Goal: Task Accomplishment & Management: Manage account settings

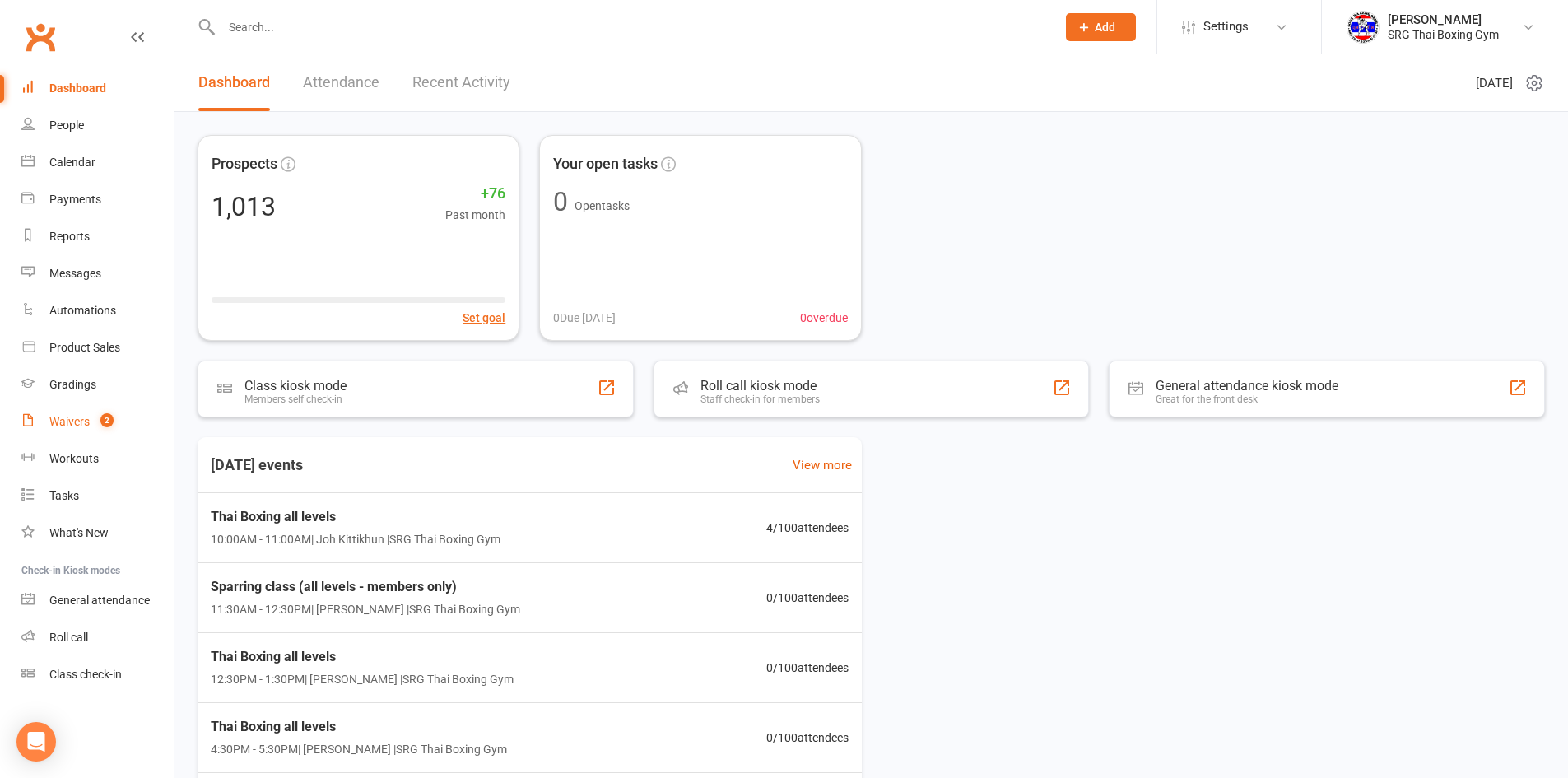
click at [92, 417] on link "Waivers 2" at bounding box center [97, 422] width 152 height 37
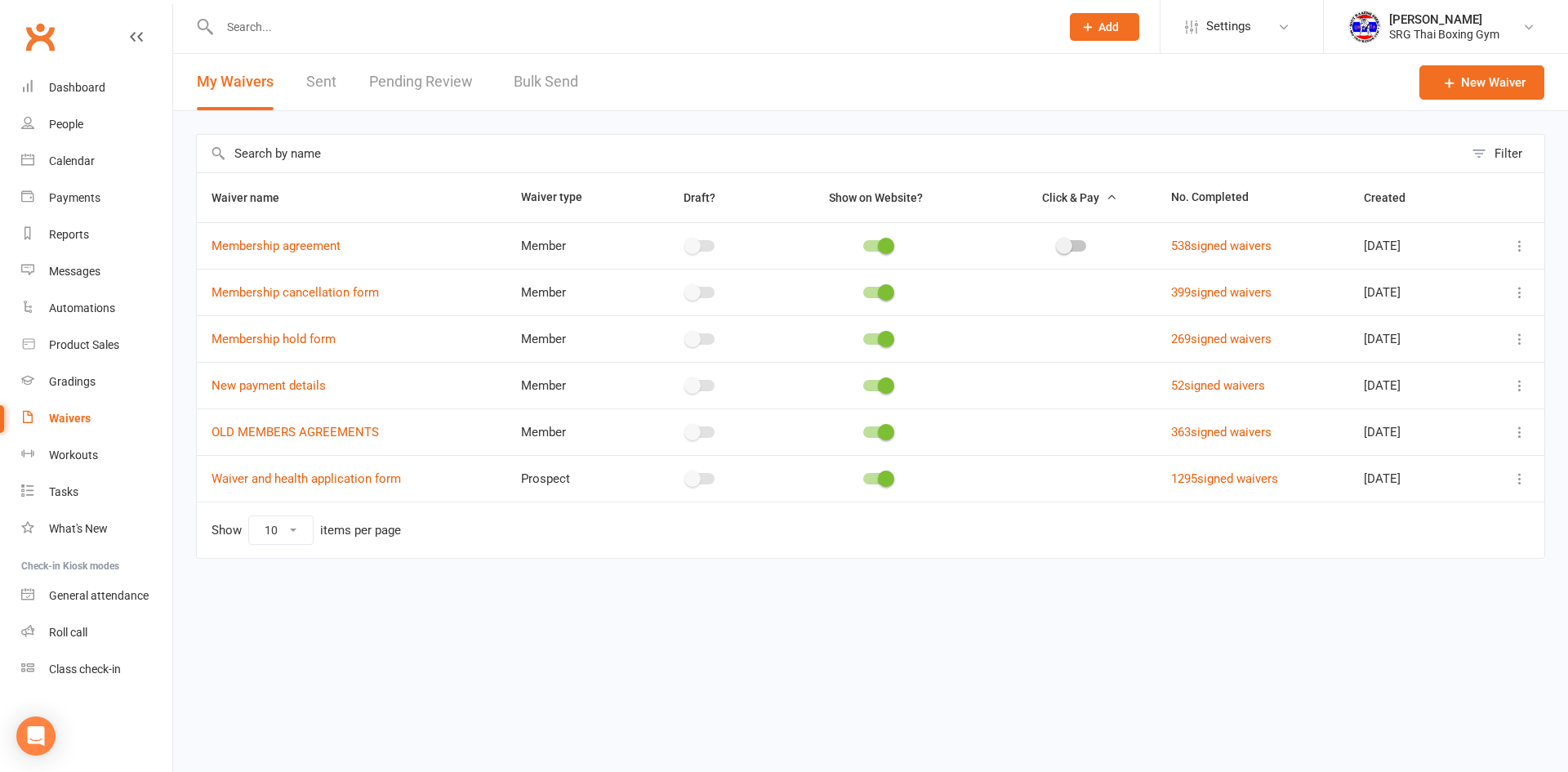
click at [424, 66] on link "Pending Review" at bounding box center [425, 83] width 112 height 57
select select "100"
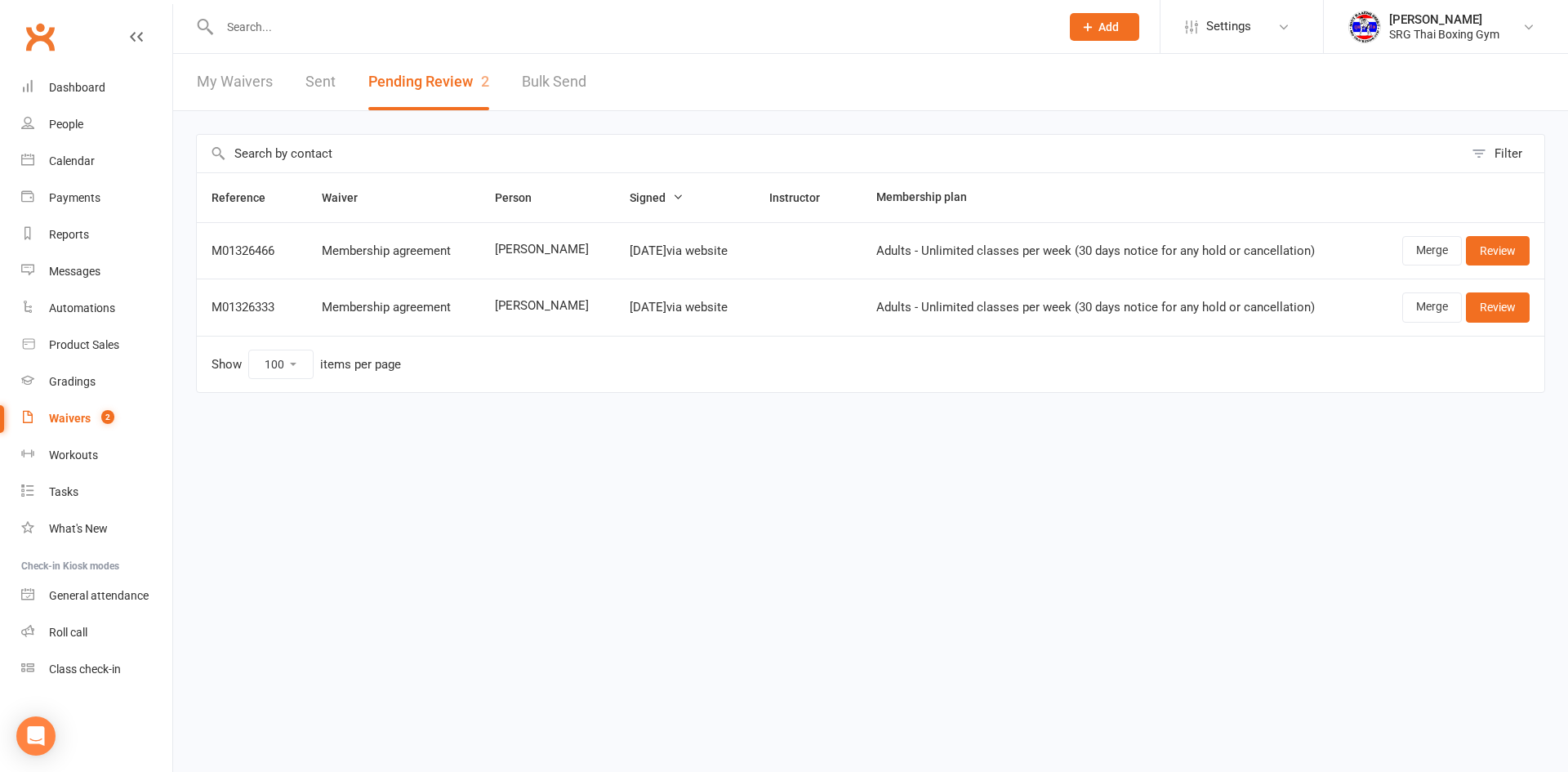
click at [499, 255] on span "[PERSON_NAME]" at bounding box center [547, 249] width 105 height 14
click at [1344, 401] on div "Reference Waiver Person Signed Instructor Membership plan M01326466 Membership …" at bounding box center [870, 294] width 1349 height 243
click at [92, 413] on link "Waivers 2" at bounding box center [96, 419] width 151 height 37
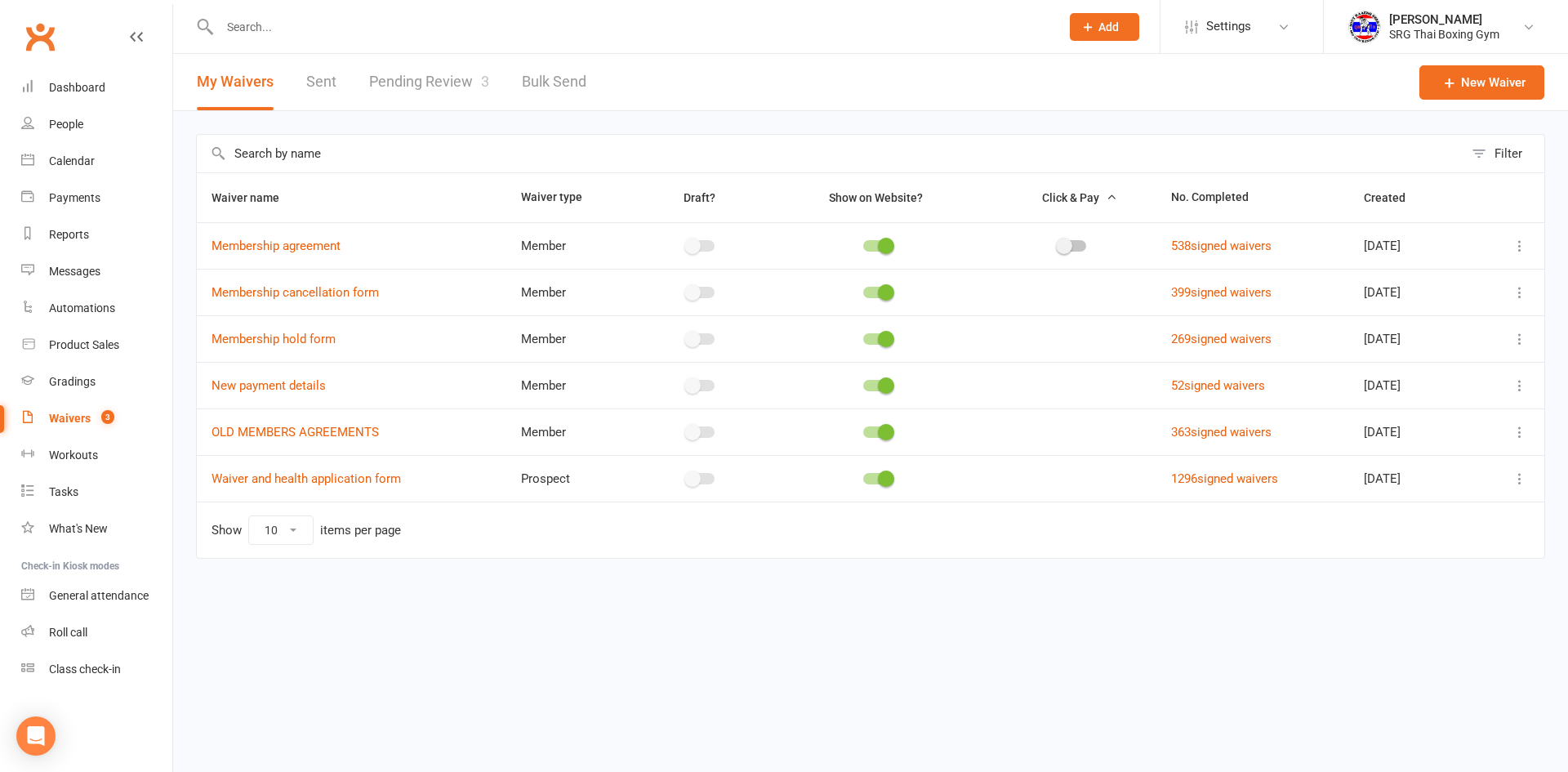
click at [427, 86] on link "Pending Review 3" at bounding box center [429, 83] width 120 height 57
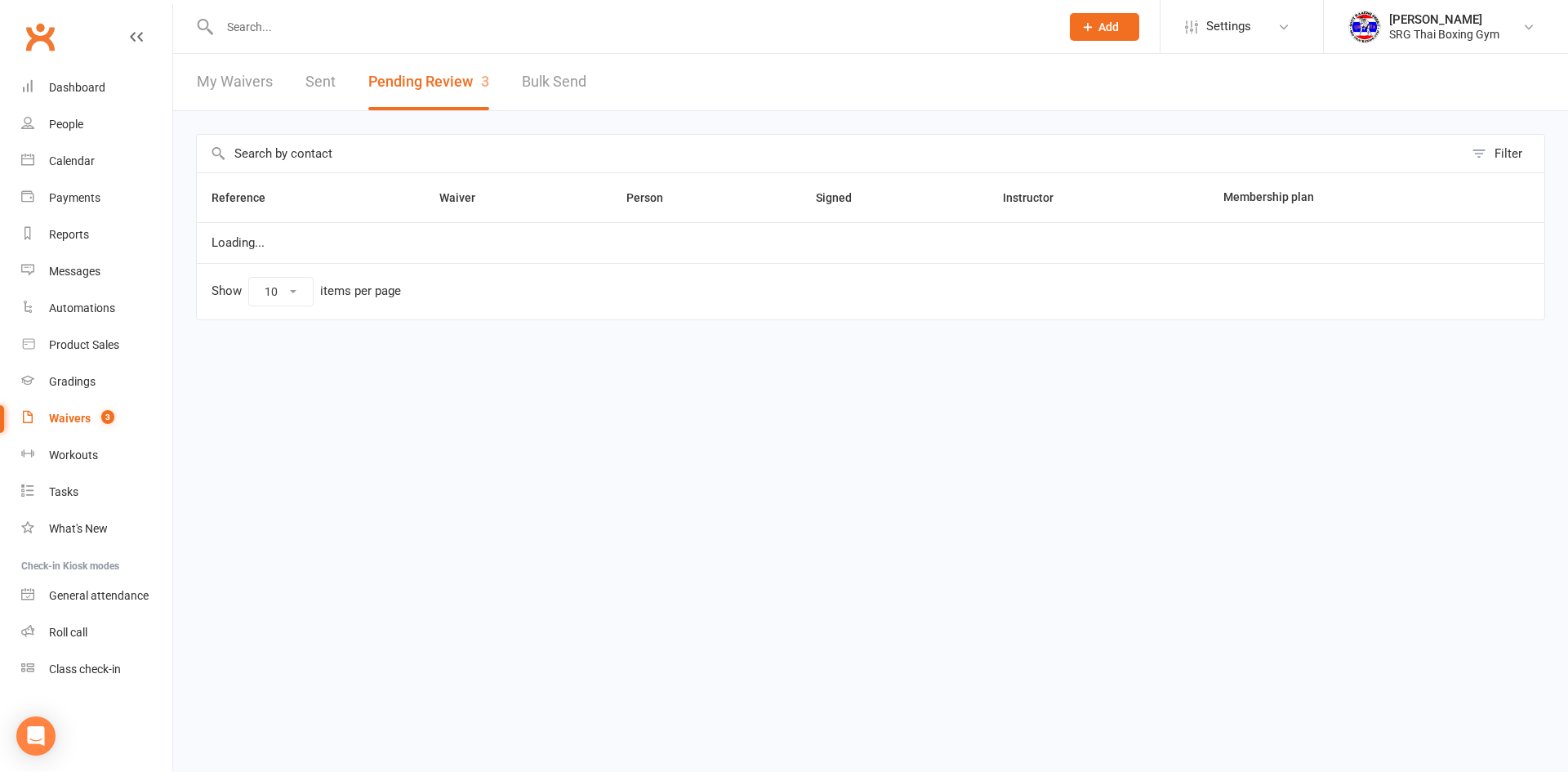
select select "100"
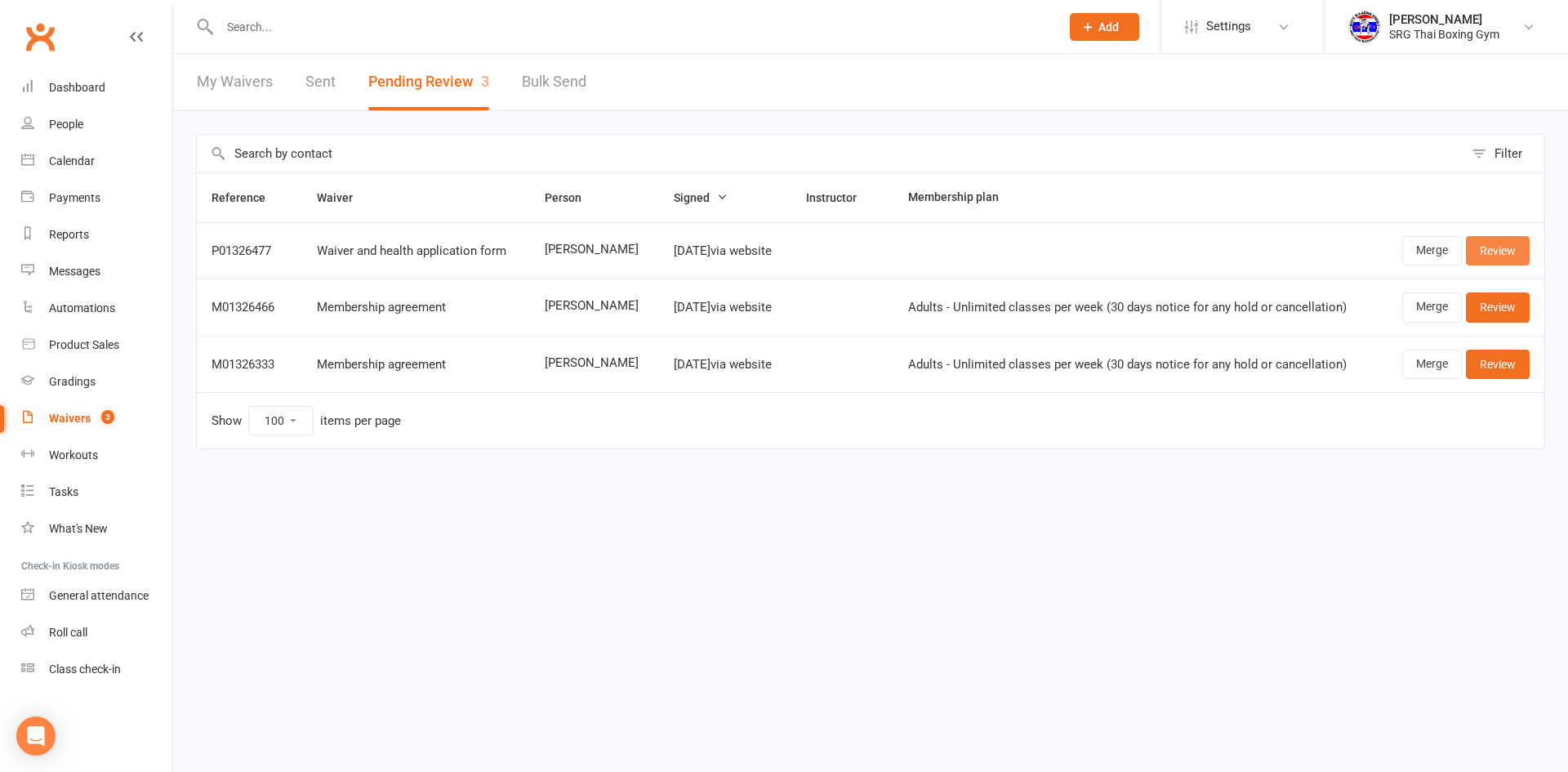
click at [1499, 256] on link "Review" at bounding box center [1497, 250] width 63 height 29
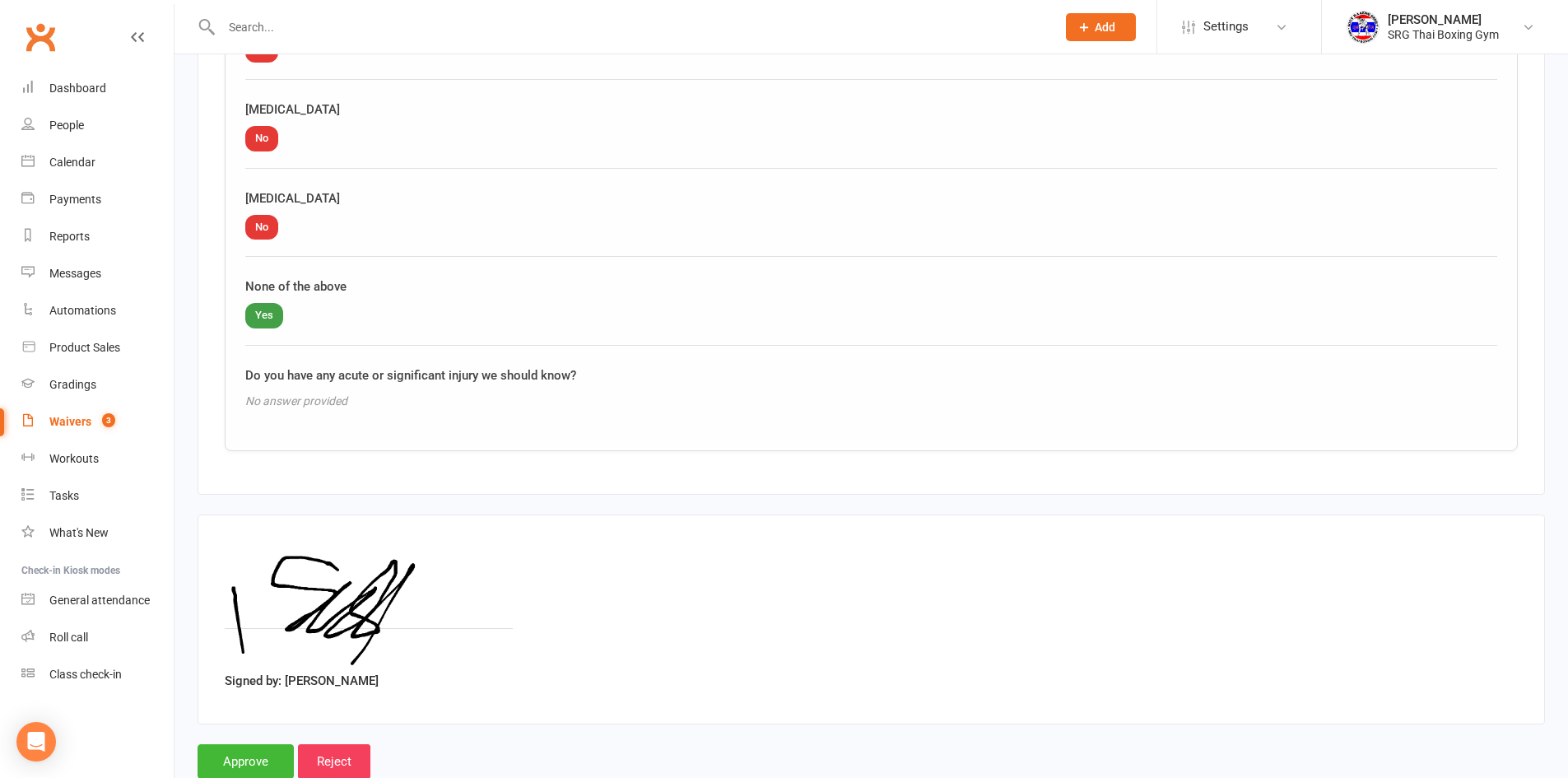
scroll to position [1942, 0]
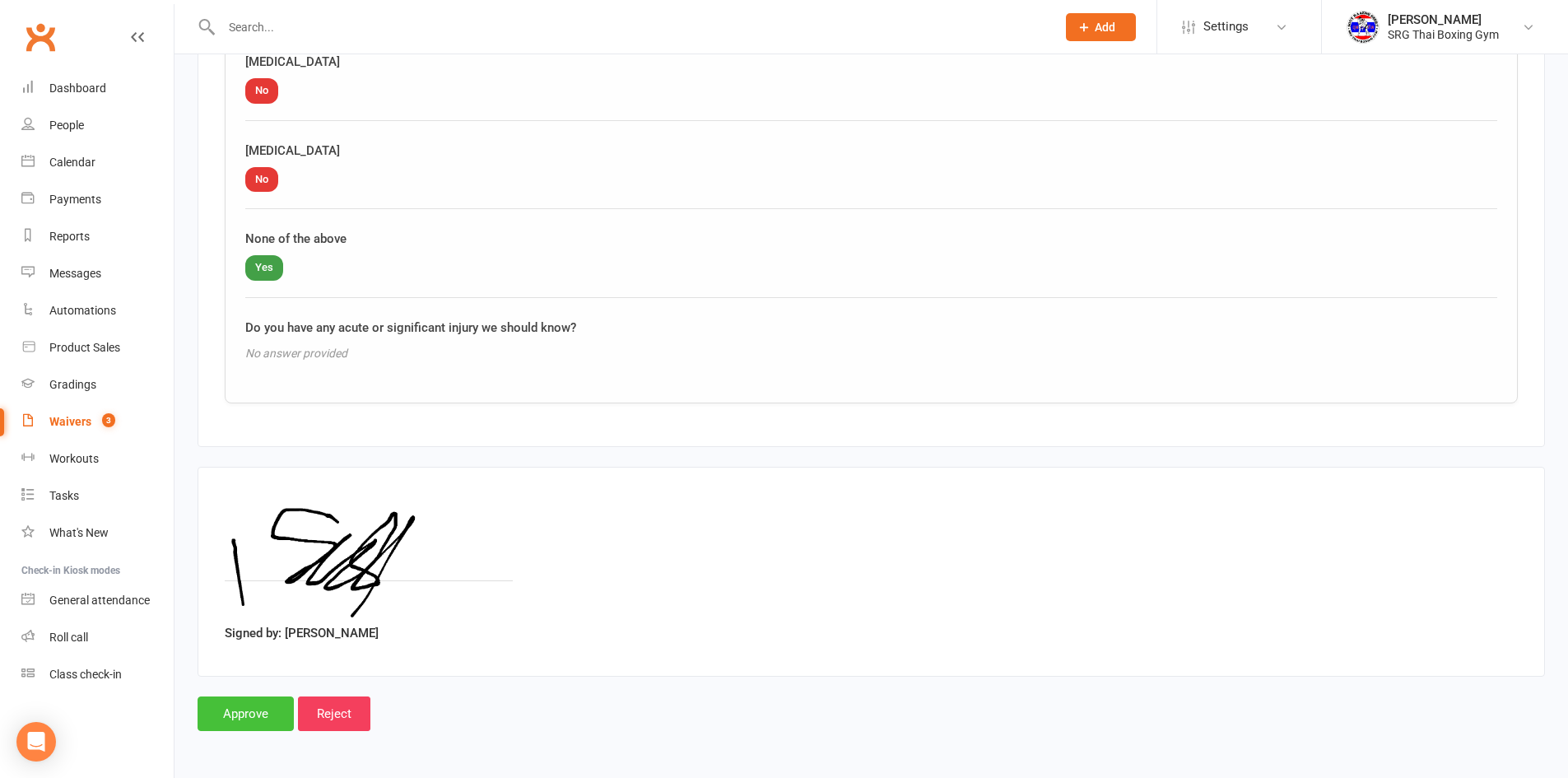
click at [246, 721] on input "Approve" at bounding box center [245, 713] width 97 height 34
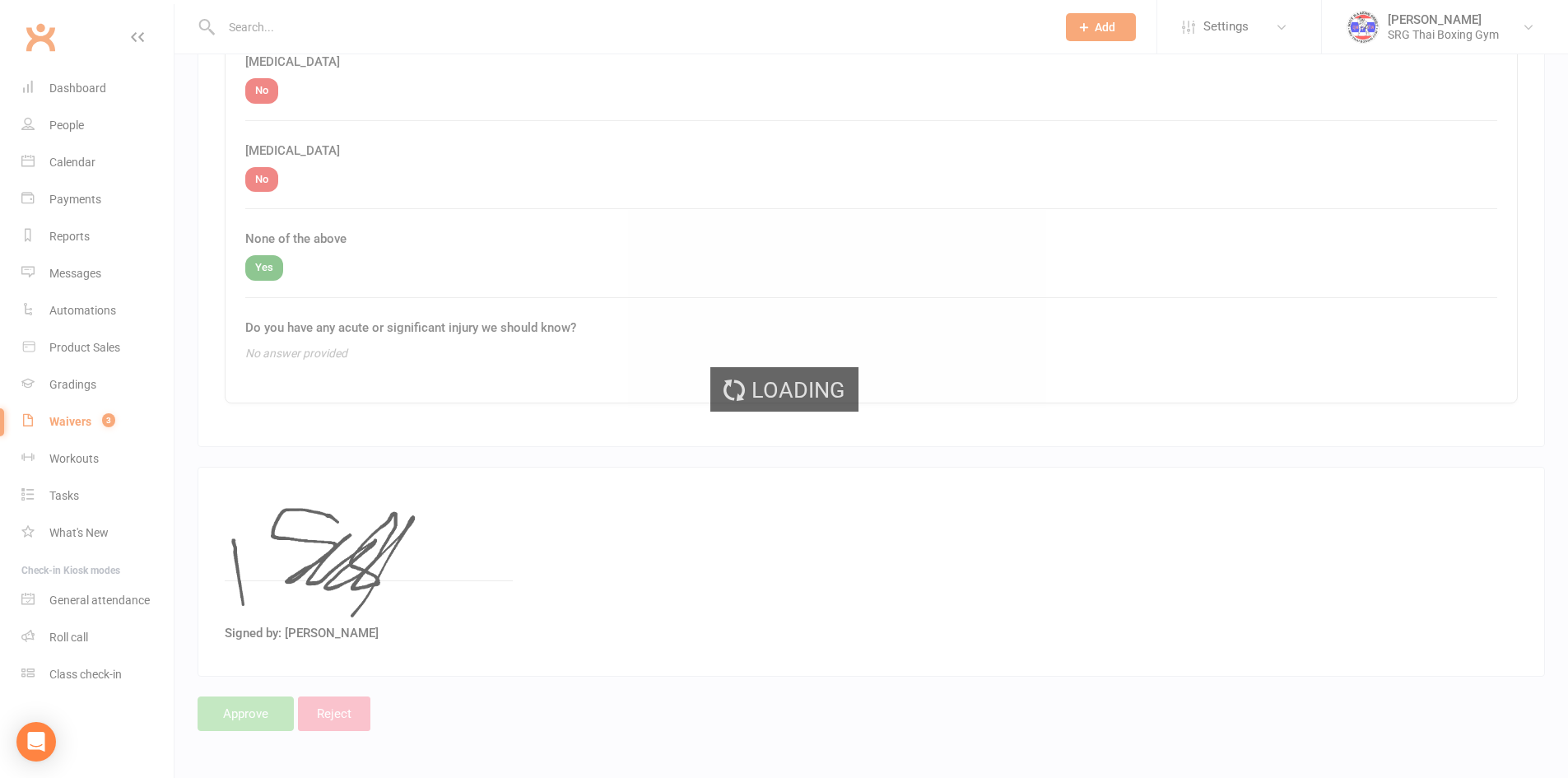
select select "100"
